Goal: Check status: Check status

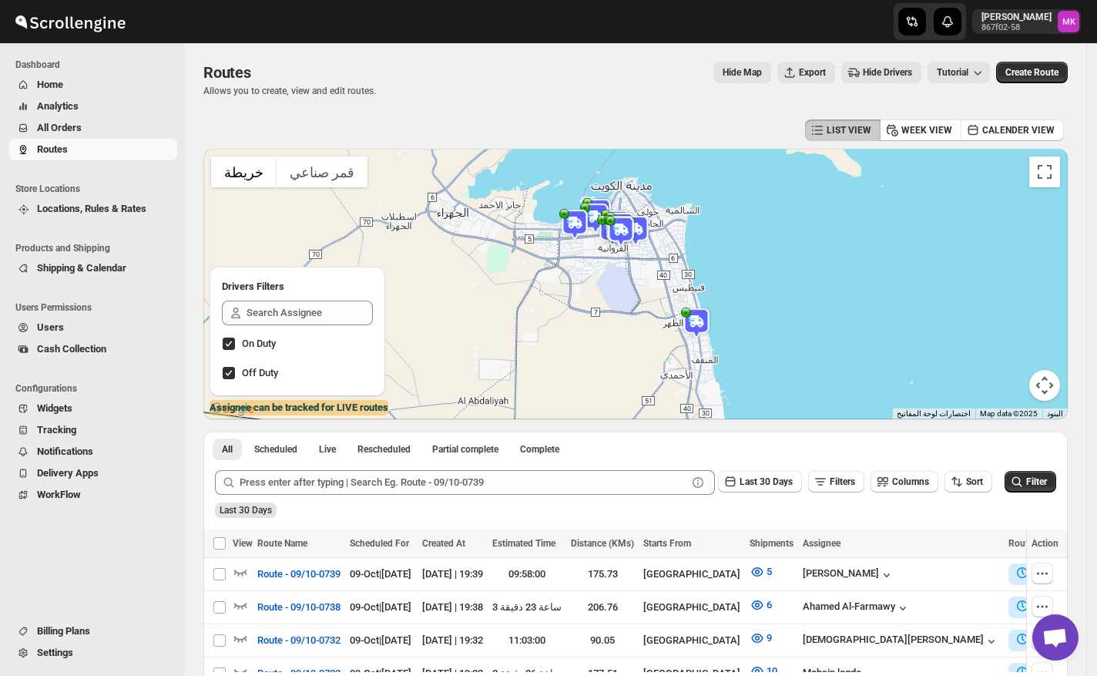
click at [72, 120] on span "All Orders" at bounding box center [105, 127] width 137 height 15
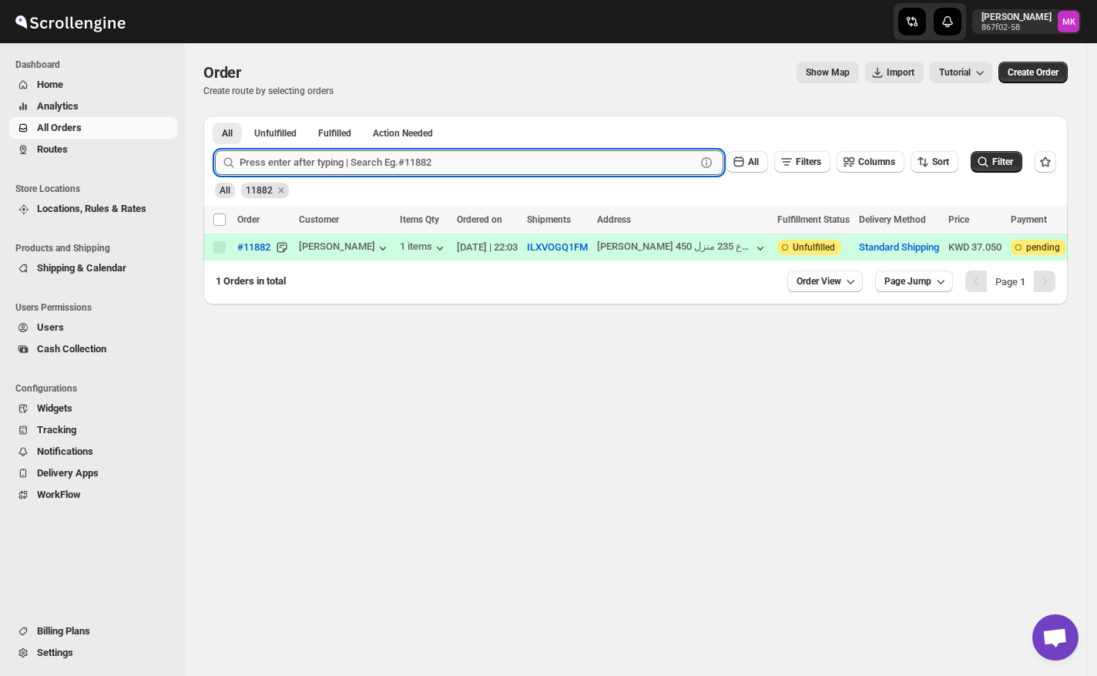
click at [386, 161] on input "text" at bounding box center [468, 162] width 456 height 25
paste input "11668"
click at [215, 116] on button "Submit" at bounding box center [237, 124] width 44 height 16
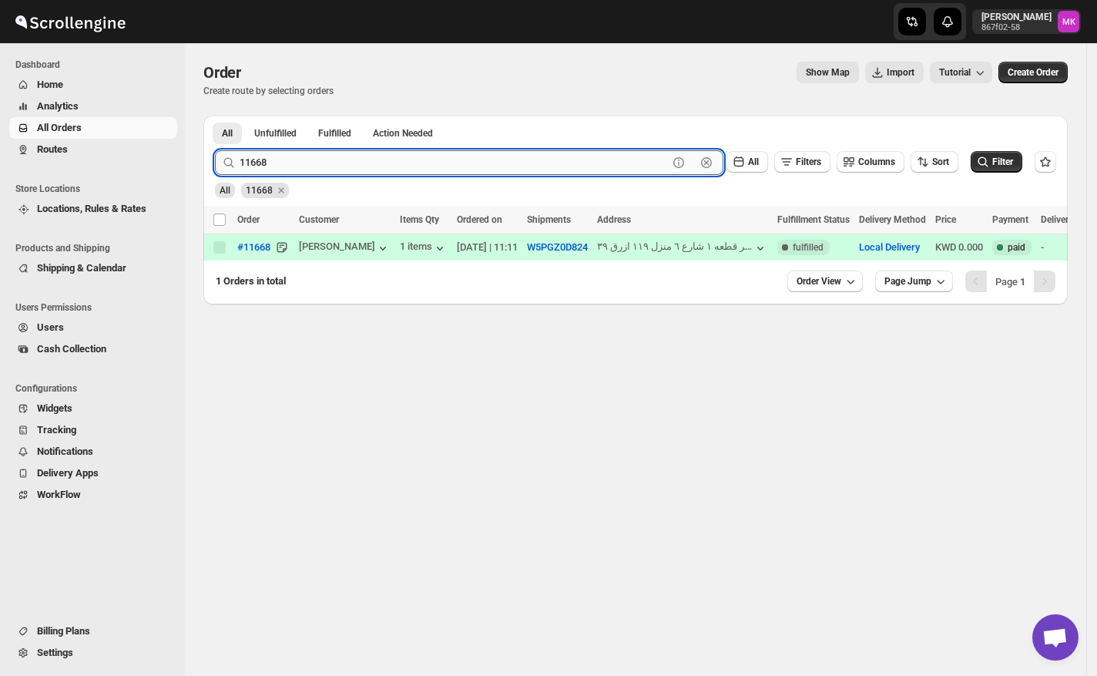
click at [398, 157] on input "11668" at bounding box center [454, 162] width 428 height 25
paste input "11495"
click at [393, 154] on input "1166811495" at bounding box center [454, 162] width 428 height 25
paste input "text"
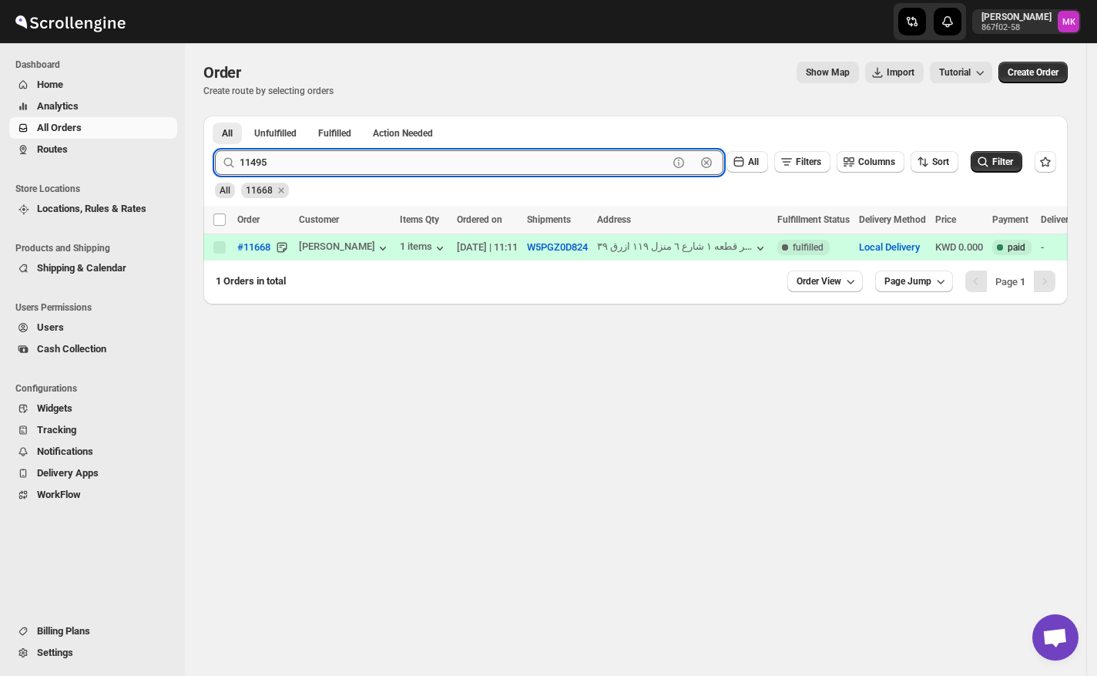
type input "11495"
click at [215, 116] on button "Submit" at bounding box center [237, 124] width 44 height 16
